Goal: Information Seeking & Learning: Learn about a topic

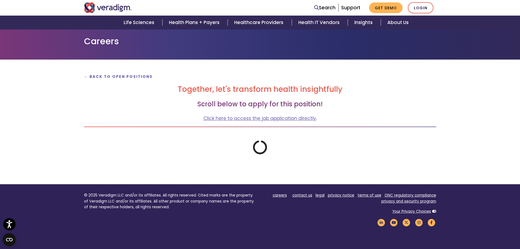
scroll to position [24, 0]
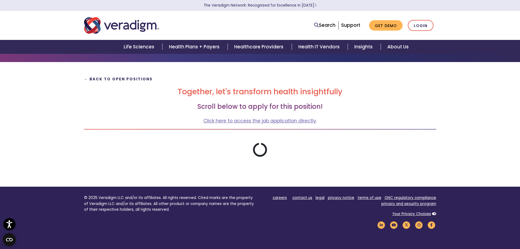
click at [104, 78] on strong "← Back to Open Positions" at bounding box center [118, 78] width 69 height 5
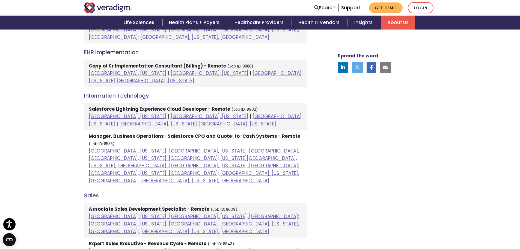
scroll to position [382, 0]
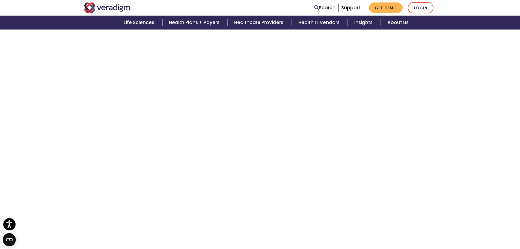
scroll to position [1384, 0]
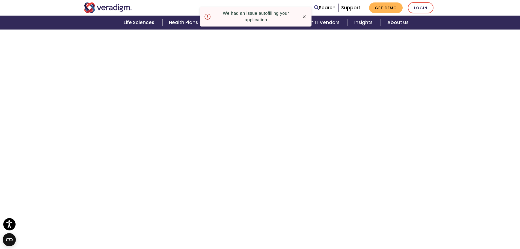
click at [305, 16] on icon "button" at bounding box center [304, 16] width 3 height 3
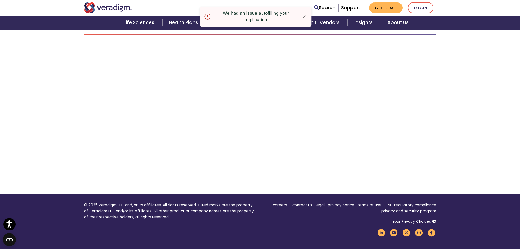
scroll to position [99, 0]
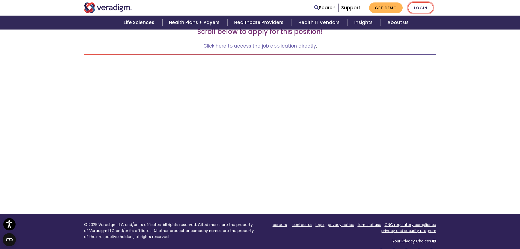
click at [426, 7] on link "Login" at bounding box center [421, 7] width 26 height 11
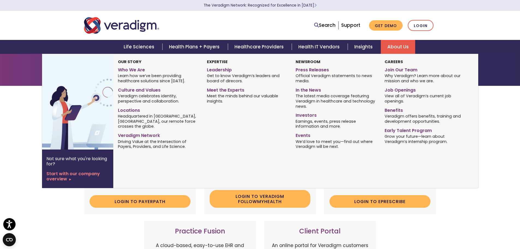
click at [393, 46] on link "About Us" at bounding box center [398, 47] width 34 height 14
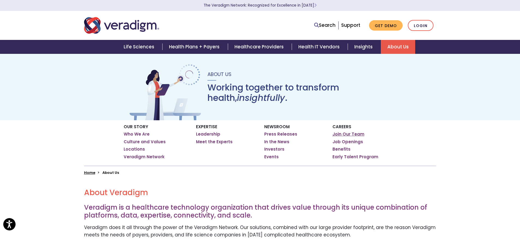
click at [342, 134] on link "Join Our Team" at bounding box center [349, 133] width 32 height 5
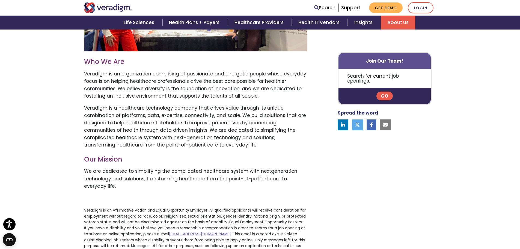
scroll to position [273, 0]
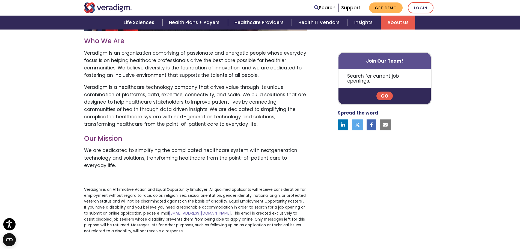
click at [383, 92] on link "Go" at bounding box center [385, 96] width 16 height 9
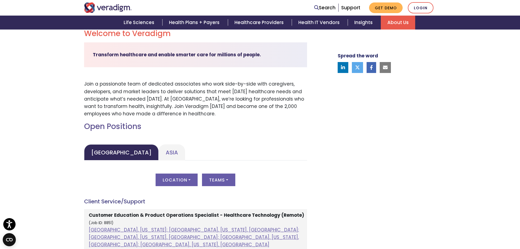
scroll to position [164, 0]
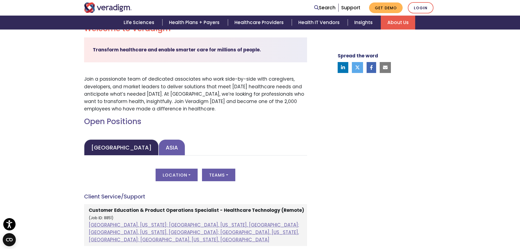
click at [159, 146] on link "Asia" at bounding box center [172, 147] width 26 height 16
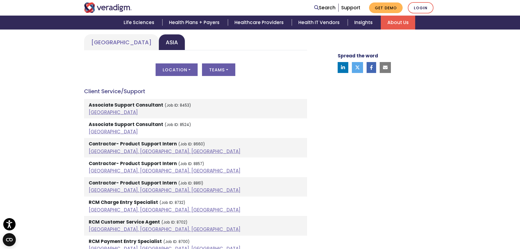
scroll to position [273, 0]
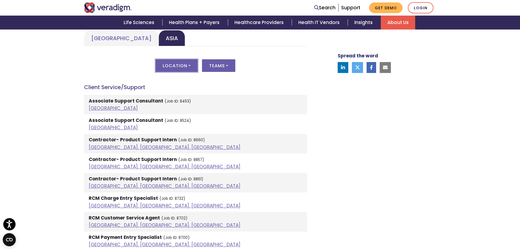
click at [178, 67] on button "Location" at bounding box center [177, 65] width 42 height 13
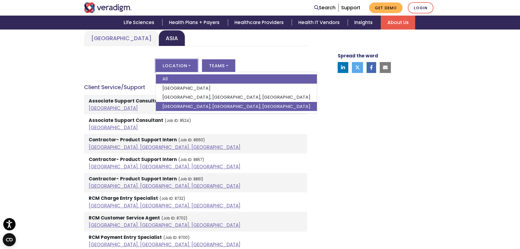
click at [178, 106] on link "Vadodara, Gujarat, India" at bounding box center [236, 106] width 161 height 9
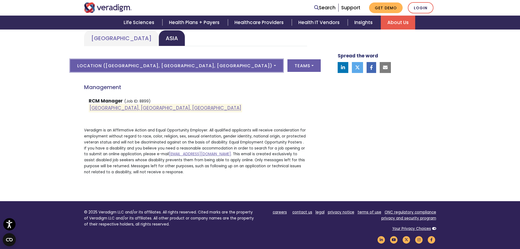
click at [177, 71] on button "Location ( Vadodara, Gujarat, India )" at bounding box center [176, 65] width 213 height 13
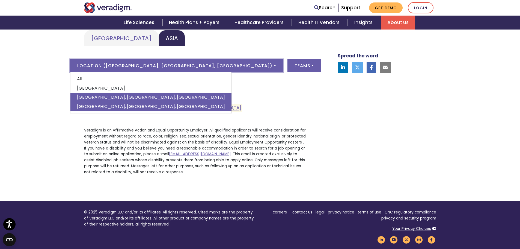
click at [173, 99] on link "Pune, Maharashtra, India" at bounding box center [150, 97] width 161 height 9
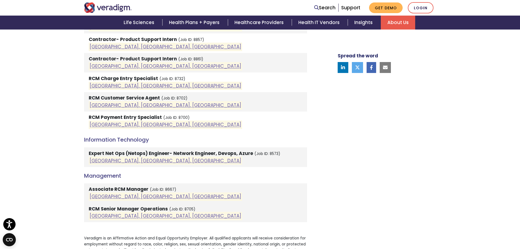
scroll to position [355, 0]
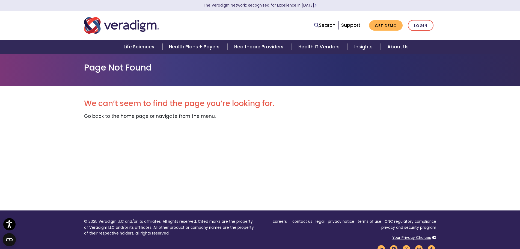
click at [112, 27] on img "Veradigm logo" at bounding box center [121, 25] width 75 height 18
